Goal: Information Seeking & Learning: Learn about a topic

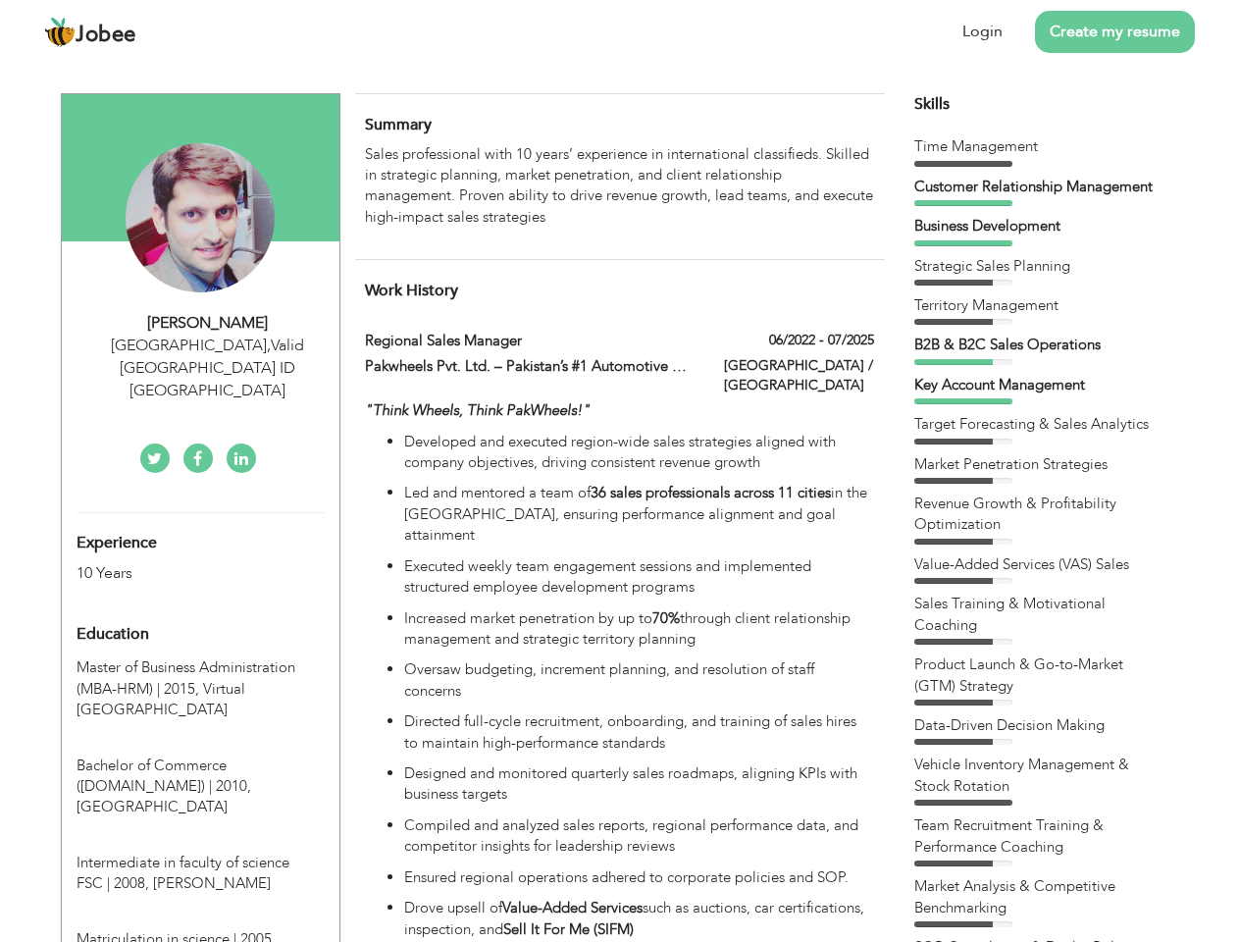
click at [200, 344] on div "[GEOGRAPHIC_DATA] , Valid [GEOGRAPHIC_DATA] ID [GEOGRAPHIC_DATA]" at bounding box center [208, 368] width 263 height 68
click at [208, 323] on div "[PERSON_NAME]" at bounding box center [208, 323] width 263 height 23
click at [208, 345] on div "[GEOGRAPHIC_DATA] , Valid [GEOGRAPHIC_DATA] ID [GEOGRAPHIC_DATA]" at bounding box center [208, 368] width 263 height 68
click at [200, 513] on div "Experience 10 Years" at bounding box center [177, 548] width 231 height 71
click at [178, 562] on div "10 Years" at bounding box center [178, 573] width 202 height 23
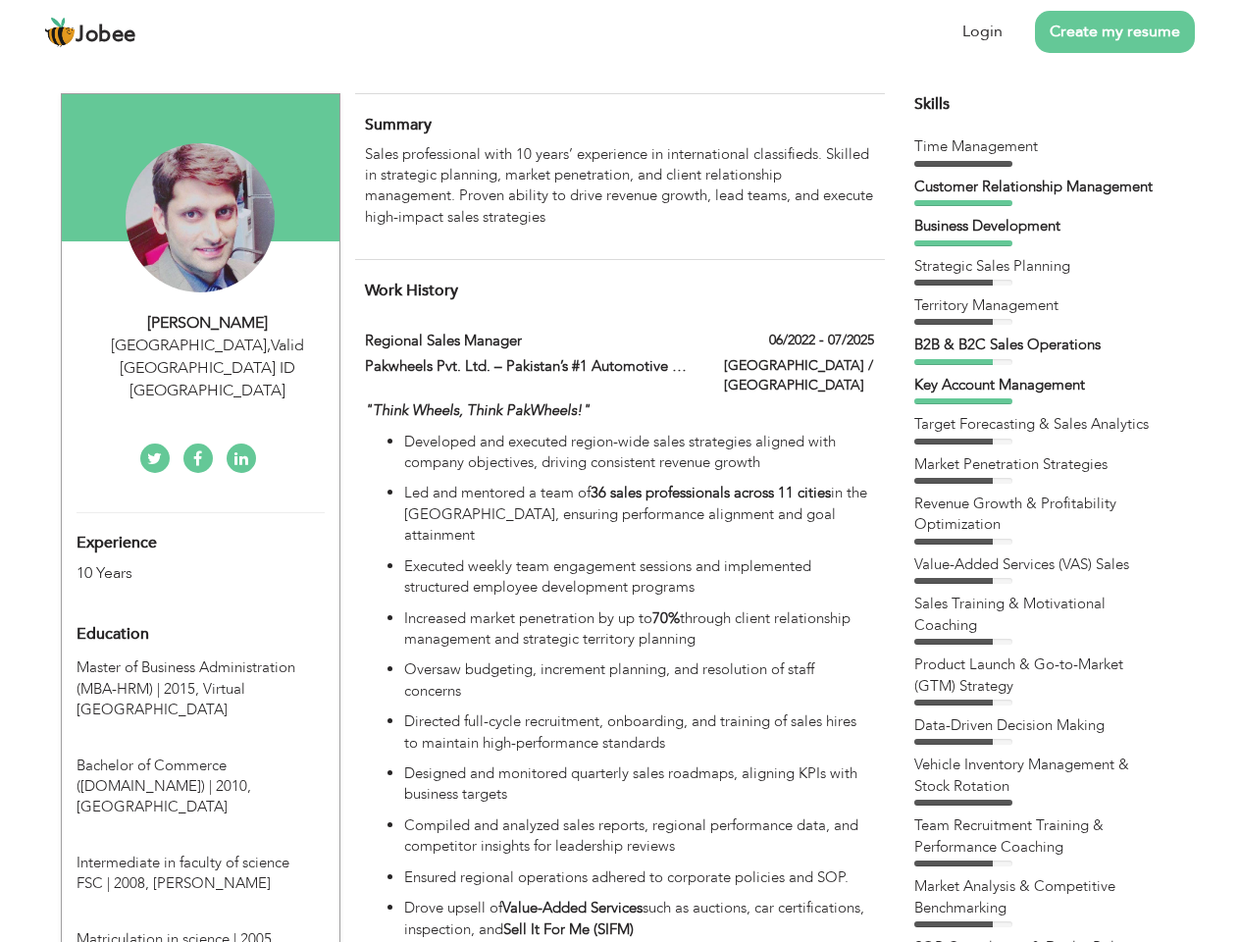
click at [200, 614] on div "Education" at bounding box center [177, 633] width 231 height 39
click at [200, 657] on span "Master of Business Administration (MBA-HRM) | 2015," at bounding box center [186, 677] width 219 height 40
click at [200, 755] on span "Bachelor of Commerce ([DOMAIN_NAME]) | 2010," at bounding box center [164, 775] width 175 height 40
click at [200, 852] on span "Intermediate in faculty of science FSC | 2008," at bounding box center [183, 872] width 213 height 40
click at [200, 929] on span "Matriculation in science | 2005," at bounding box center [176, 939] width 199 height 20
